Goal: Information Seeking & Learning: Learn about a topic

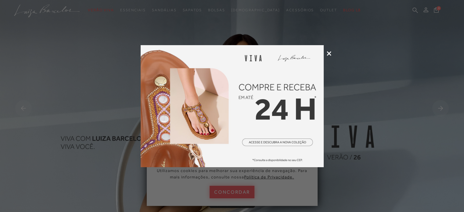
click at [330, 52] on icon at bounding box center [329, 53] width 5 height 5
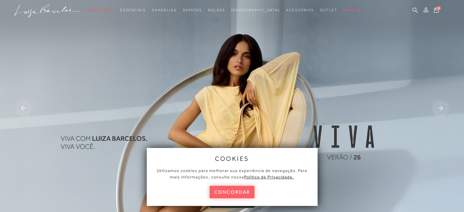
click at [344, 129] on img at bounding box center [232, 109] width 464 height 218
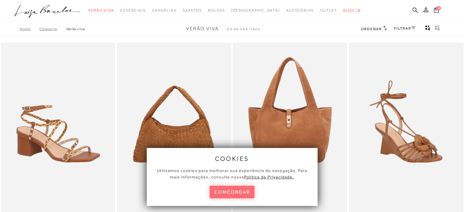
click at [230, 189] on button "concordar" at bounding box center [231, 192] width 45 height 13
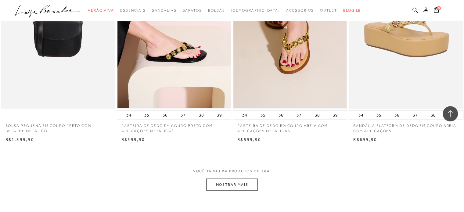
scroll to position [1171, 0]
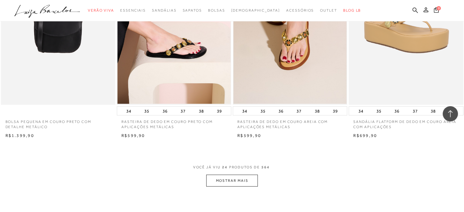
click at [247, 179] on button "MOSTRAR MAIS" at bounding box center [231, 181] width 51 height 12
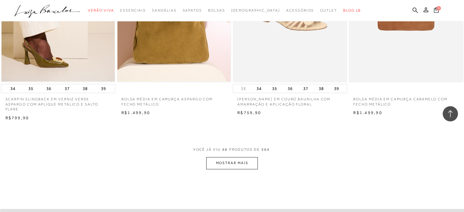
scroll to position [2488, 0]
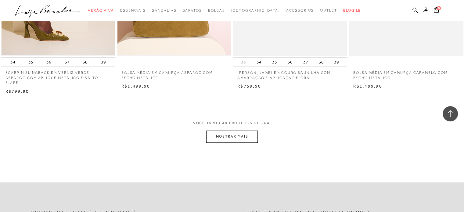
click at [223, 132] on button "MOSTRAR MAIS" at bounding box center [231, 136] width 51 height 12
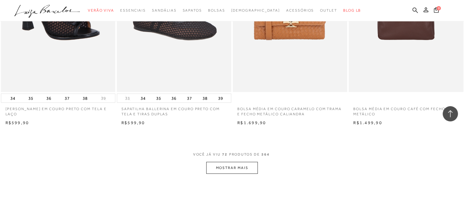
scroll to position [3756, 0]
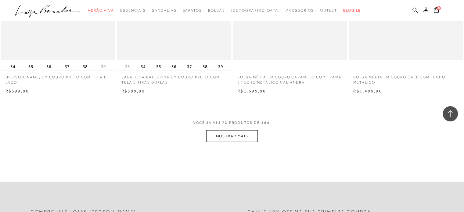
click at [231, 134] on button "MOSTRAR MAIS" at bounding box center [231, 136] width 51 height 12
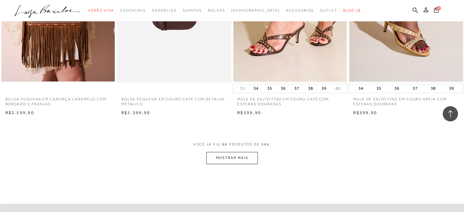
scroll to position [5000, 0]
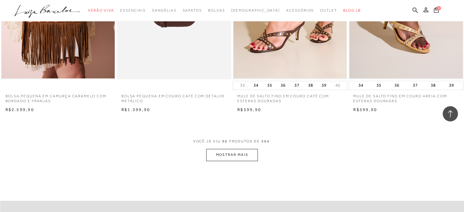
click at [220, 149] on button "MOSTRAR MAIS" at bounding box center [231, 155] width 51 height 12
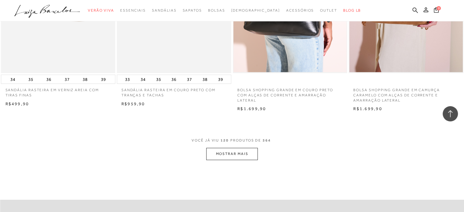
scroll to position [6293, 0]
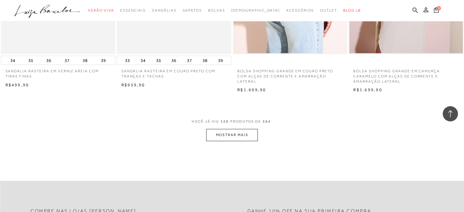
click at [243, 133] on button "MOSTRAR MAIS" at bounding box center [231, 135] width 51 height 12
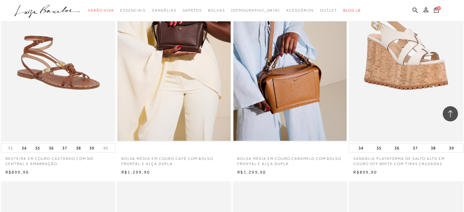
scroll to position [6427, 0]
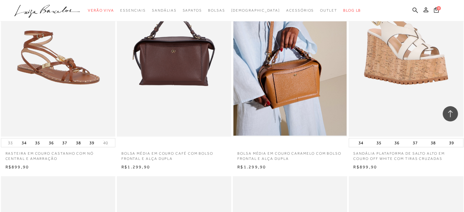
click at [179, 71] on img at bounding box center [174, 51] width 114 height 172
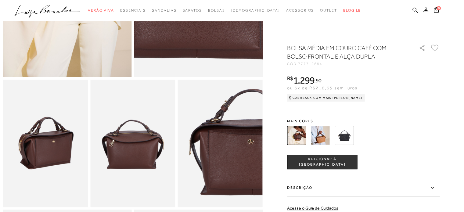
scroll to position [171, 0]
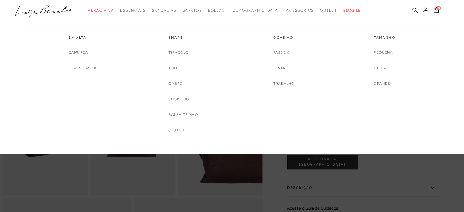
click at [225, 10] on span "Bolsas" at bounding box center [216, 10] width 17 height 4
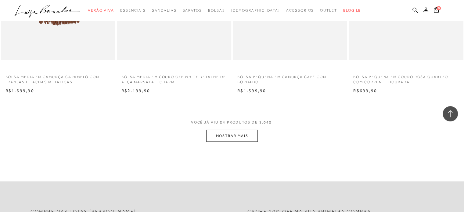
scroll to position [1220, 0]
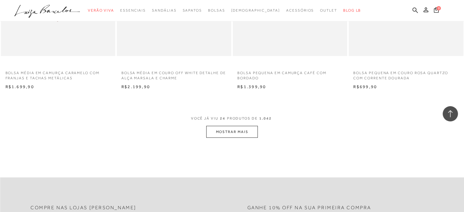
click at [217, 137] on button "MOSTRAR MAIS" at bounding box center [231, 132] width 51 height 12
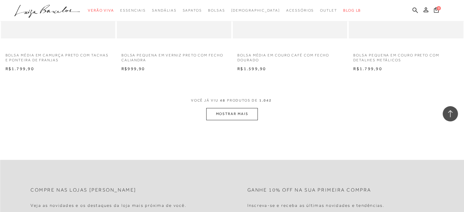
scroll to position [2512, 0]
click at [228, 116] on button "MOSTRAR MAIS" at bounding box center [231, 112] width 51 height 12
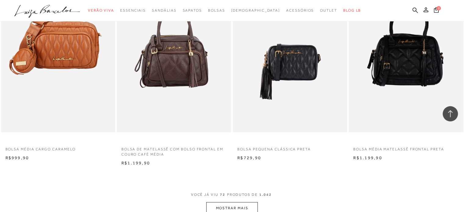
scroll to position [3695, 0]
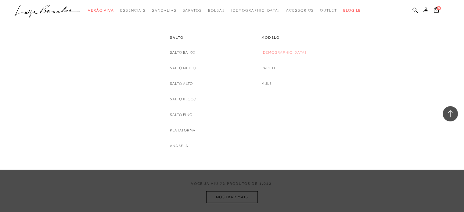
click at [282, 53] on link "[DEMOGRAPHIC_DATA]" at bounding box center [283, 52] width 45 height 6
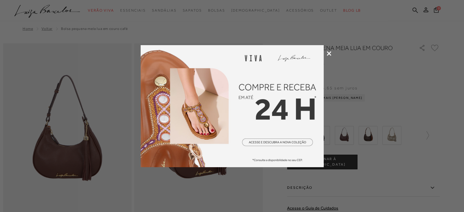
click at [329, 55] on icon at bounding box center [329, 53] width 5 height 5
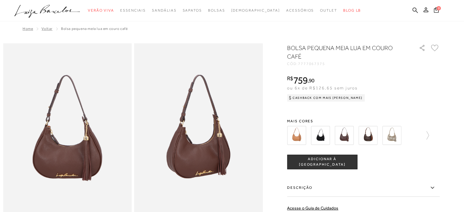
click at [393, 137] on img at bounding box center [391, 135] width 19 height 19
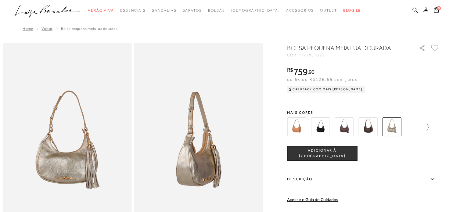
click at [428, 127] on icon at bounding box center [424, 127] width 9 height 9
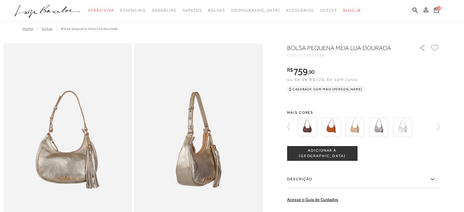
click at [380, 127] on img at bounding box center [378, 126] width 19 height 19
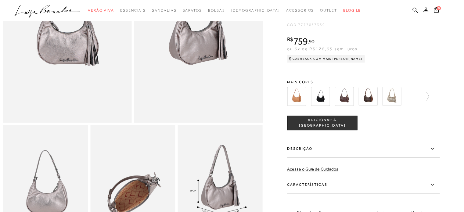
scroll to position [85, 0]
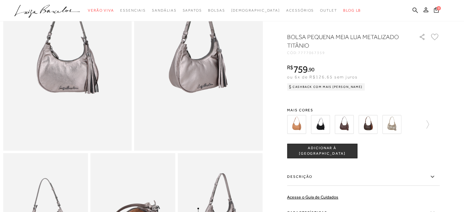
click at [350, 127] on img at bounding box center [343, 124] width 19 height 19
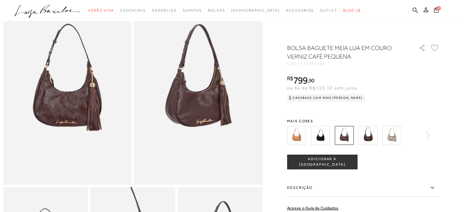
scroll to position [48, 0]
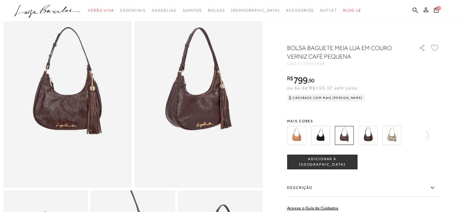
click at [368, 138] on img at bounding box center [367, 135] width 19 height 19
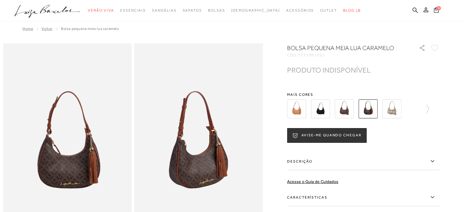
click at [299, 111] on img at bounding box center [296, 108] width 19 height 19
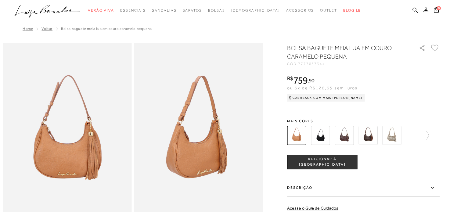
click at [373, 139] on img at bounding box center [367, 135] width 19 height 19
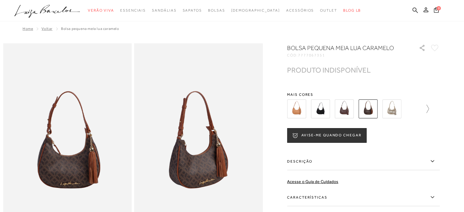
click at [429, 113] on icon at bounding box center [424, 109] width 9 height 9
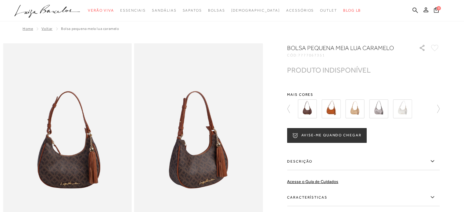
click at [310, 109] on img at bounding box center [307, 108] width 19 height 19
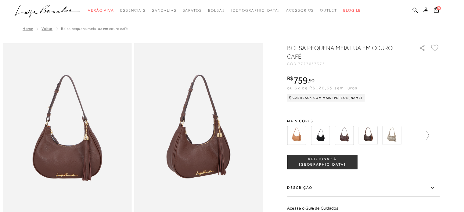
click at [426, 134] on icon at bounding box center [424, 135] width 9 height 9
click at [439, 139] on icon at bounding box center [435, 135] width 9 height 9
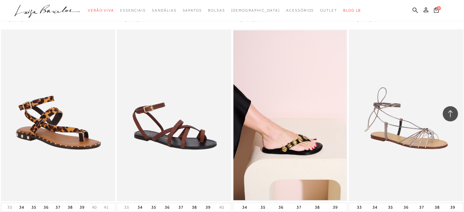
scroll to position [1073, 0]
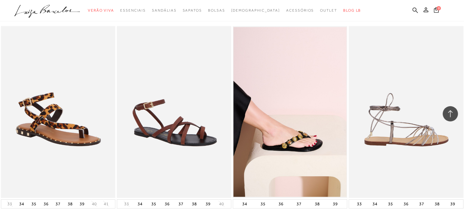
click at [406, 149] on img at bounding box center [406, 112] width 114 height 172
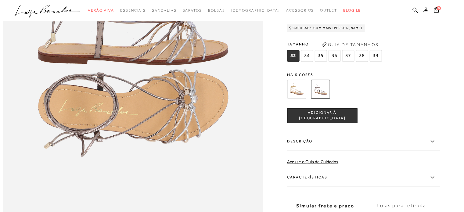
scroll to position [500, 0]
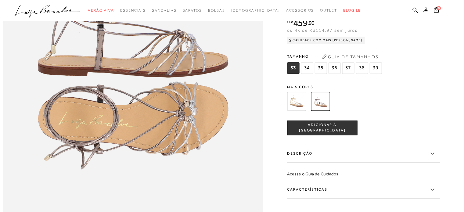
click at [304, 111] on img at bounding box center [296, 101] width 19 height 19
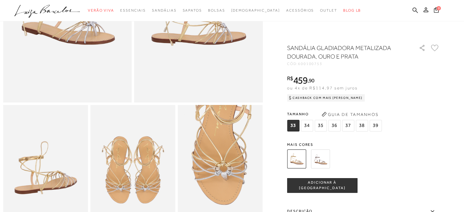
scroll to position [131, 0]
